Goal: Task Accomplishment & Management: Manage account settings

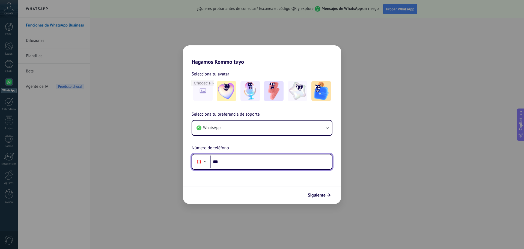
click at [242, 163] on input "***" at bounding box center [271, 161] width 122 height 13
type input "**********"
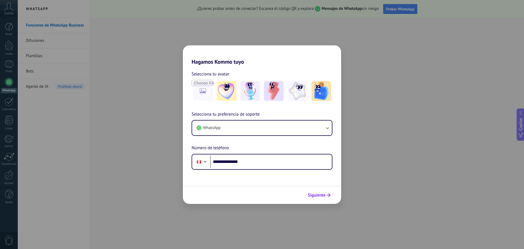
click at [321, 196] on span "Siguiente" at bounding box center [317, 195] width 18 height 4
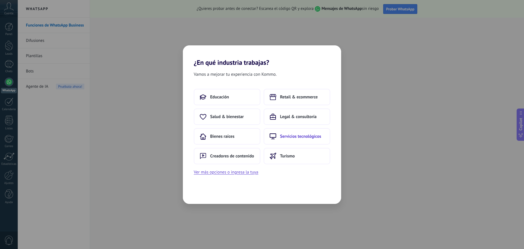
click at [290, 137] on span "Servicios tecnológicos" at bounding box center [300, 136] width 41 height 5
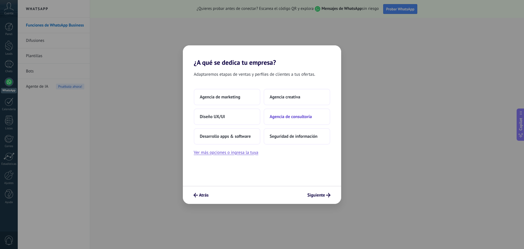
click at [293, 117] on span "Agencia de consultoría" at bounding box center [291, 116] width 42 height 5
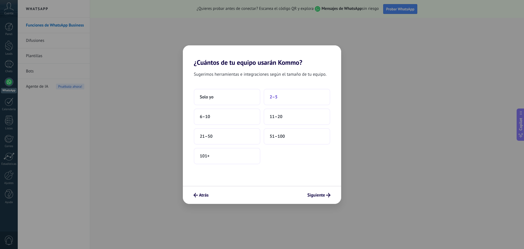
click at [272, 99] on span "2–5" at bounding box center [274, 96] width 8 height 5
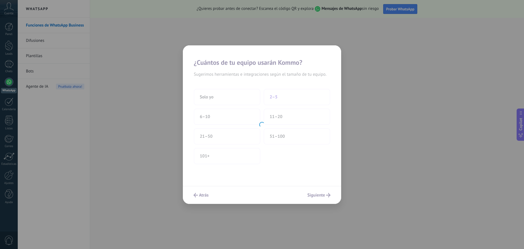
click at [272, 99] on div at bounding box center [262, 124] width 158 height 158
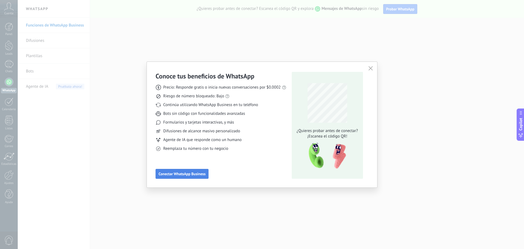
click at [181, 175] on span "Conectar WhatsApp Business" at bounding box center [182, 174] width 47 height 4
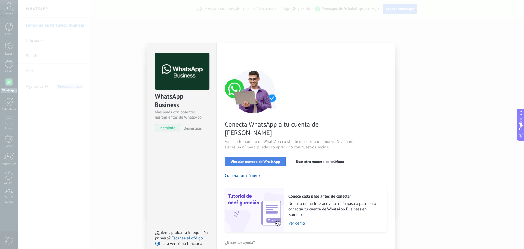
click at [269, 160] on span "Vincular número de WhatsApp" at bounding box center [255, 162] width 49 height 4
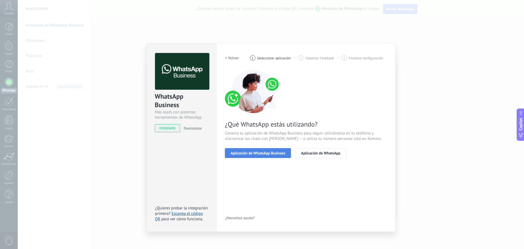
click at [254, 155] on span "Aplicación de WhatsApp Business" at bounding box center [258, 153] width 55 height 4
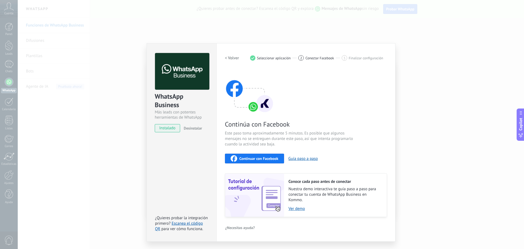
click at [265, 158] on span "Continuar con Facebook" at bounding box center [259, 159] width 39 height 4
click at [103, 136] on div "WhatsApp Business Más leads con potentes herramientas de WhatsApp instalado Des…" at bounding box center [271, 124] width 507 height 249
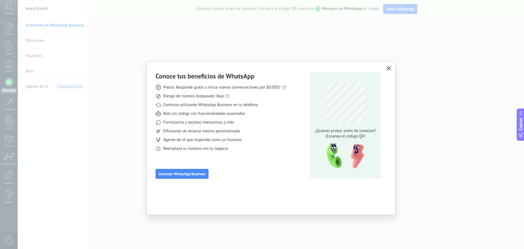
click at [388, 69] on icon "button" at bounding box center [389, 68] width 4 height 4
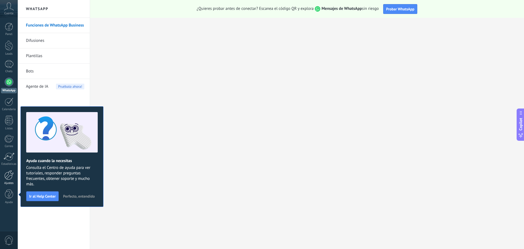
click at [9, 180] on link "Ajustes" at bounding box center [9, 177] width 18 height 15
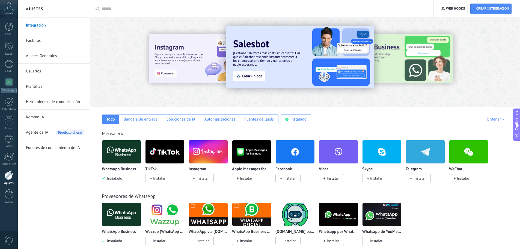
click at [123, 155] on img at bounding box center [121, 151] width 39 height 26
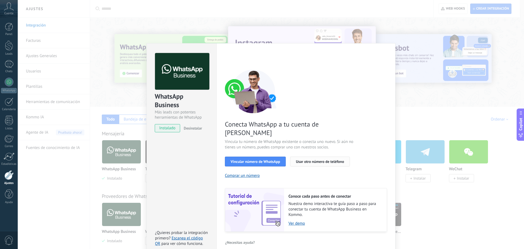
click at [313, 160] on span "Usar otro número de teléfono" at bounding box center [320, 162] width 48 height 4
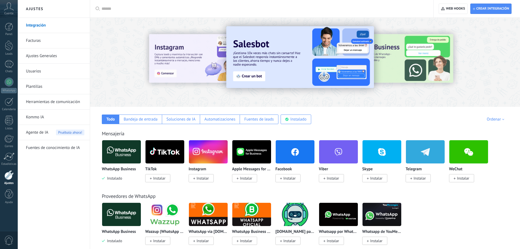
click at [120, 154] on img at bounding box center [121, 151] width 39 height 26
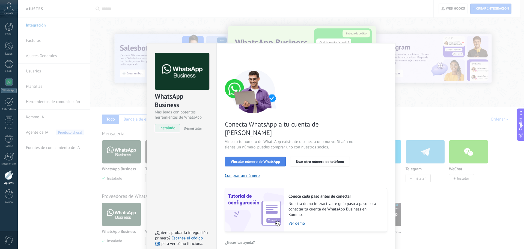
click at [255, 160] on span "Vincular número de WhatsApp" at bounding box center [255, 162] width 49 height 4
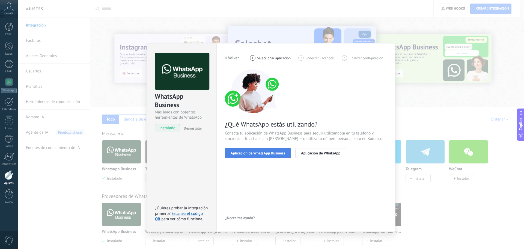
click at [260, 152] on span "Aplicación de WhatsApp Business" at bounding box center [258, 153] width 55 height 4
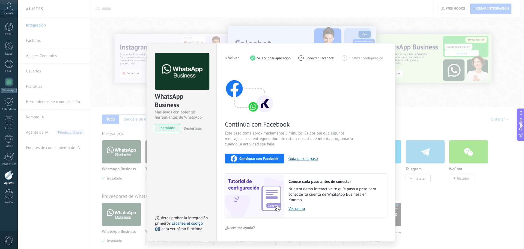
click at [247, 159] on span "Continuar con Facebook" at bounding box center [259, 159] width 39 height 4
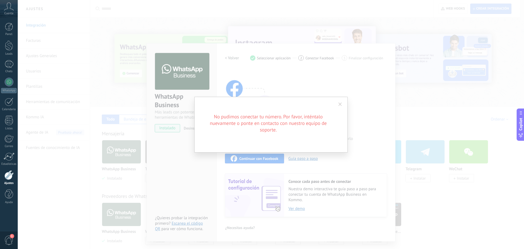
click at [340, 106] on span at bounding box center [341, 104] width 4 height 4
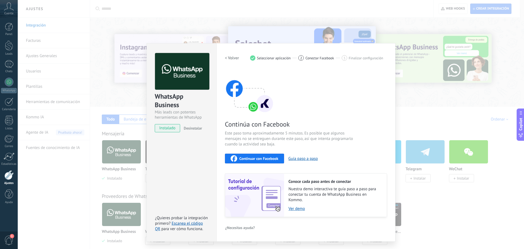
click at [104, 90] on div "WhatsApp Business Más leads con potentes herramientas de WhatsApp instalado Des…" at bounding box center [271, 124] width 507 height 249
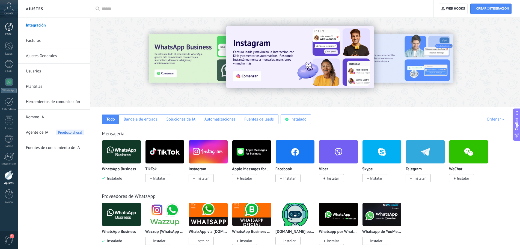
click at [10, 30] on div at bounding box center [9, 27] width 8 height 8
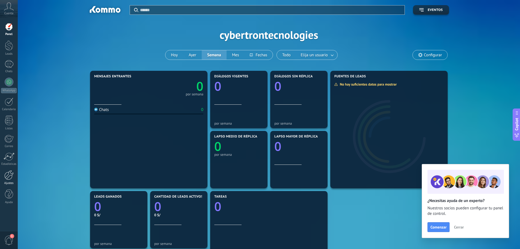
click at [7, 175] on div at bounding box center [8, 175] width 9 height 10
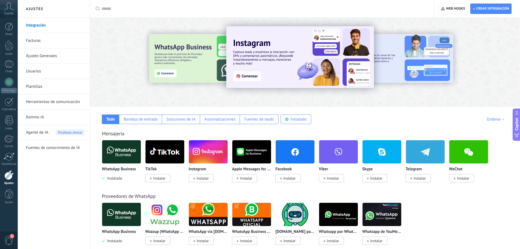
click at [123, 158] on img at bounding box center [121, 151] width 39 height 26
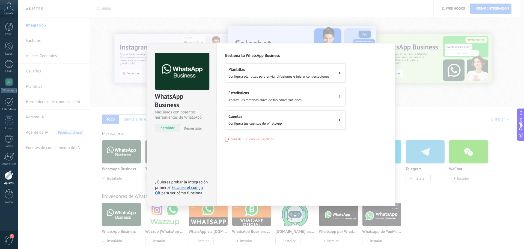
click at [63, 176] on div "WhatsApp Business Más leads con potentes herramientas de WhatsApp instalado Des…" at bounding box center [271, 124] width 507 height 249
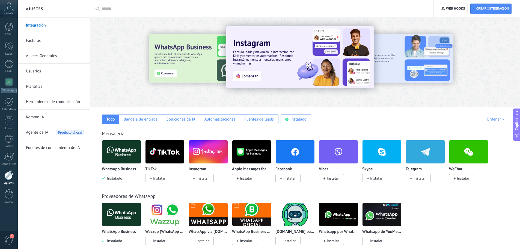
click at [9, 176] on div at bounding box center [8, 175] width 9 height 10
click at [122, 160] on img at bounding box center [121, 151] width 39 height 26
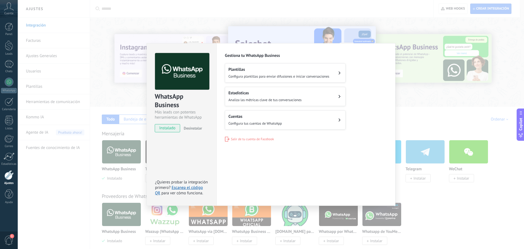
click at [78, 175] on div "WhatsApp Business Más leads con potentes herramientas de WhatsApp instalado Des…" at bounding box center [271, 124] width 507 height 249
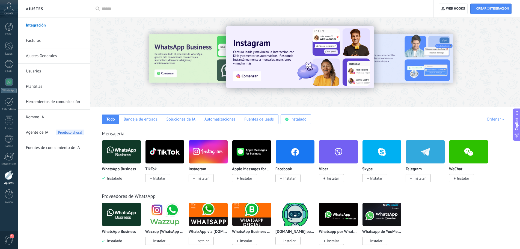
click at [10, 179] on div at bounding box center [8, 175] width 9 height 10
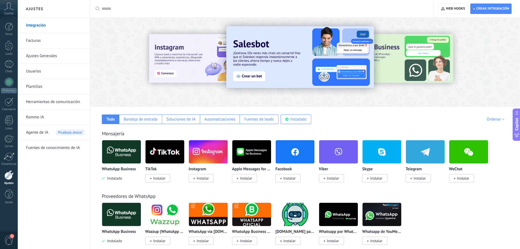
click at [124, 154] on img at bounding box center [121, 151] width 39 height 26
click at [11, 178] on div at bounding box center [8, 175] width 9 height 10
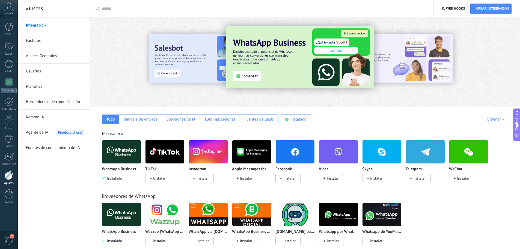
click at [37, 23] on link "Integración" at bounding box center [55, 25] width 58 height 15
click at [39, 28] on link "Integración" at bounding box center [55, 25] width 58 height 15
click at [39, 26] on link "Integración" at bounding box center [55, 25] width 58 height 15
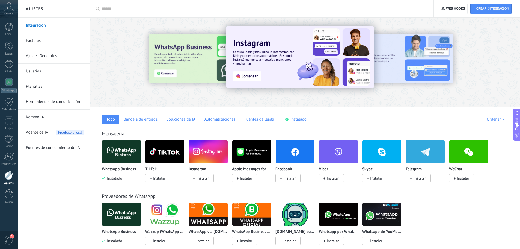
click at [42, 43] on link "Facturas" at bounding box center [55, 40] width 58 height 15
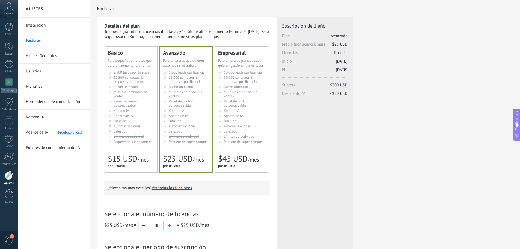
click at [37, 57] on link "Ajustes Generales" at bounding box center [55, 55] width 58 height 15
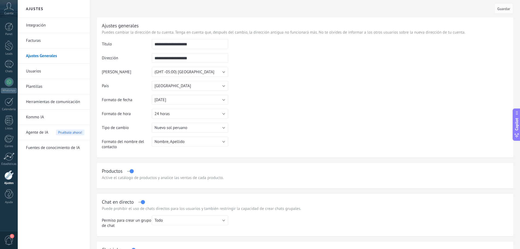
click at [38, 70] on link "Usuarios" at bounding box center [55, 71] width 58 height 15
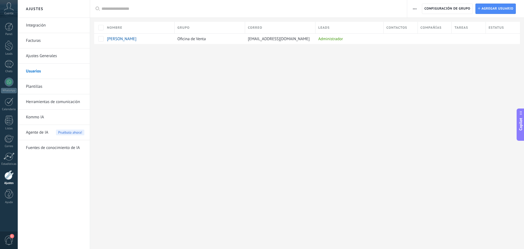
click at [39, 87] on link "Plantillas" at bounding box center [55, 86] width 58 height 15
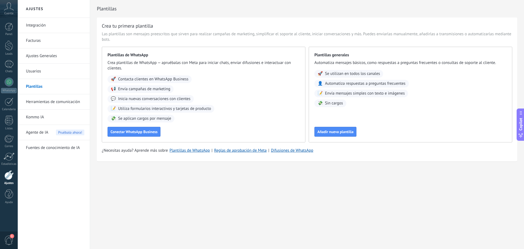
click at [41, 101] on link "Herramientas de comunicación" at bounding box center [55, 101] width 58 height 15
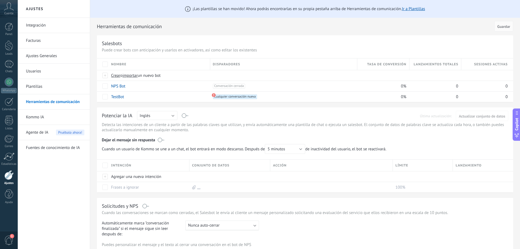
click at [38, 116] on link "Kommo IA" at bounding box center [55, 117] width 58 height 15
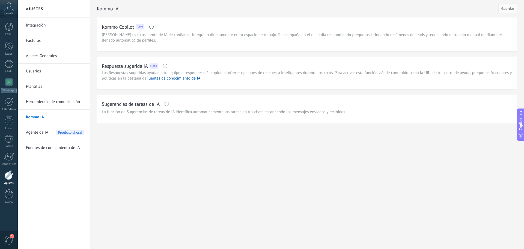
click at [36, 133] on span "Agente de IA" at bounding box center [37, 132] width 22 height 15
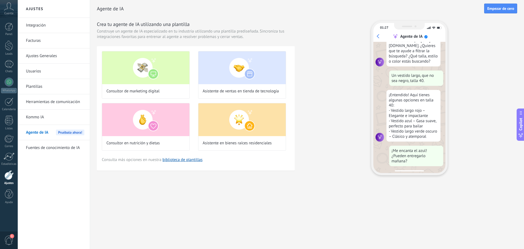
scroll to position [55, 0]
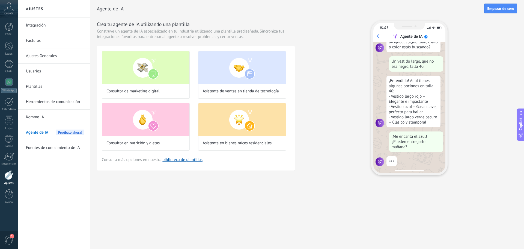
click at [38, 26] on link "Integración" at bounding box center [55, 25] width 58 height 15
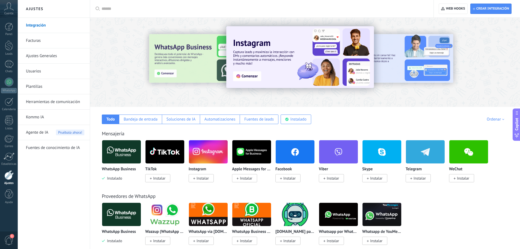
click at [119, 157] on img at bounding box center [121, 151] width 39 height 26
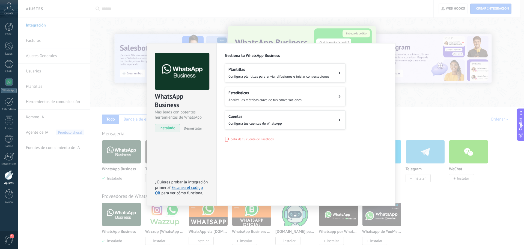
click at [248, 139] on span "Salir de tu cuenta de Facebook" at bounding box center [252, 139] width 43 height 4
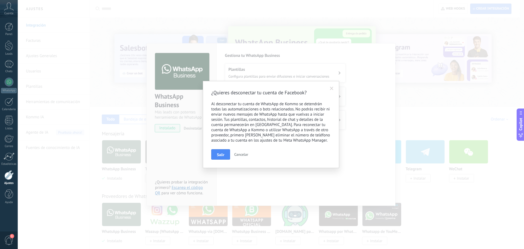
click at [246, 154] on span "Cancelar" at bounding box center [241, 154] width 14 height 5
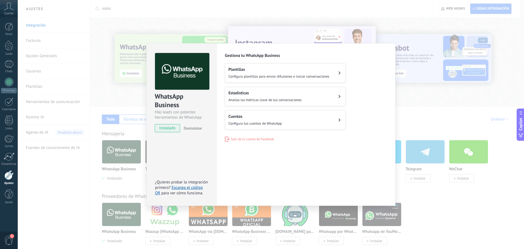
click at [307, 122] on button "Cuentas Configura tus cuentas de WhatsApp" at bounding box center [285, 119] width 121 height 19
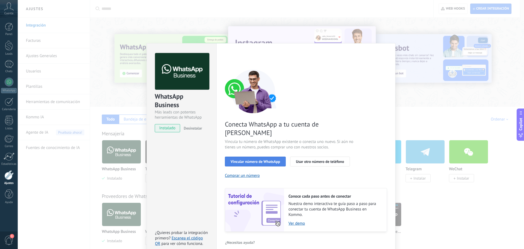
click at [256, 160] on span "Vincular número de WhatsApp" at bounding box center [255, 162] width 49 height 4
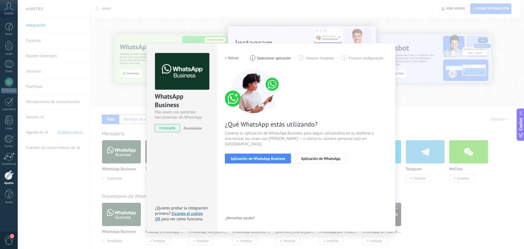
click at [256, 157] on span "Aplicación de WhatsApp Business" at bounding box center [258, 159] width 55 height 4
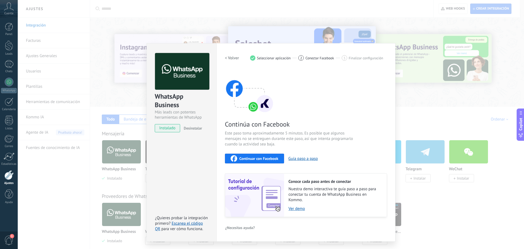
click at [258, 159] on span "Continuar con Facebook" at bounding box center [259, 159] width 39 height 4
